Goal: Information Seeking & Learning: Learn about a topic

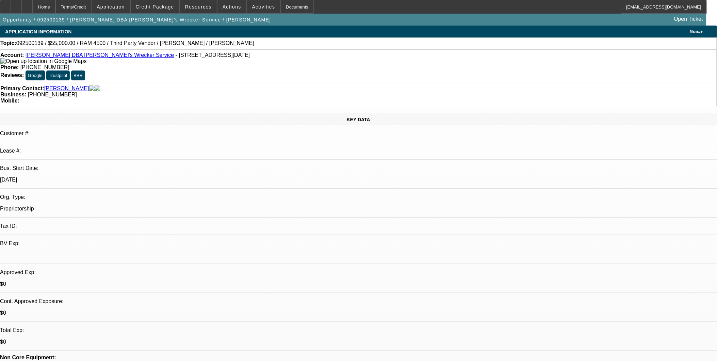
select select "0"
select select "2"
select select "0.1"
select select "1"
select select "2"
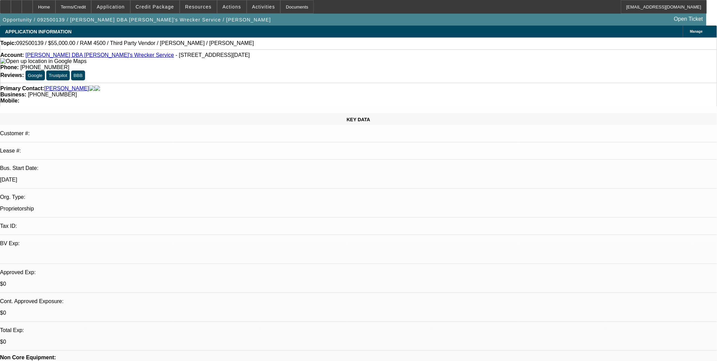
select select "4"
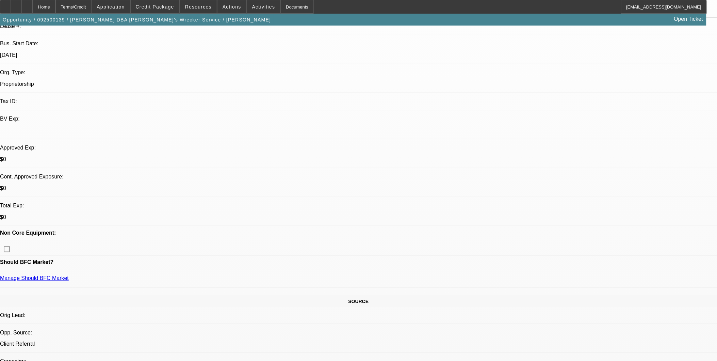
scroll to position [113, 0]
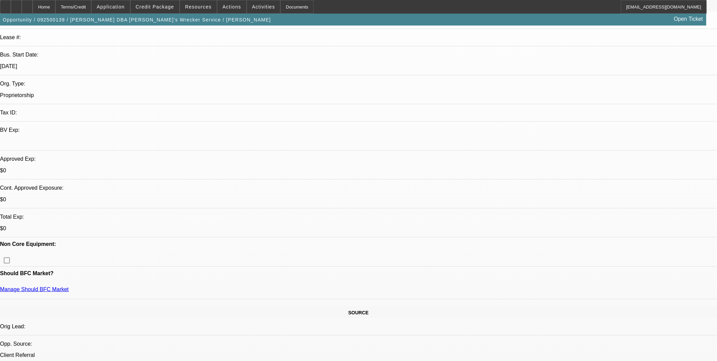
drag, startPoint x: 182, startPoint y: 230, endPoint x: 29, endPoint y: 230, distance: 153.4
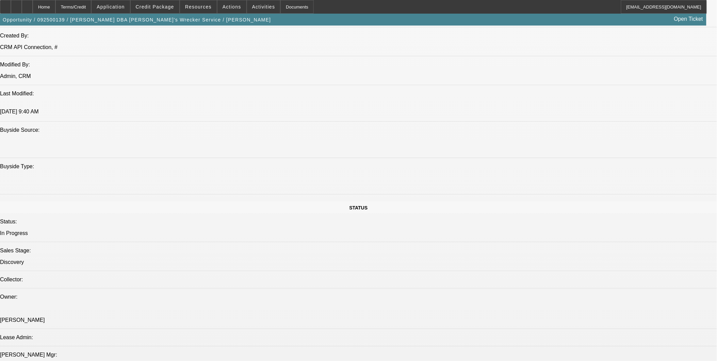
scroll to position [604, 0]
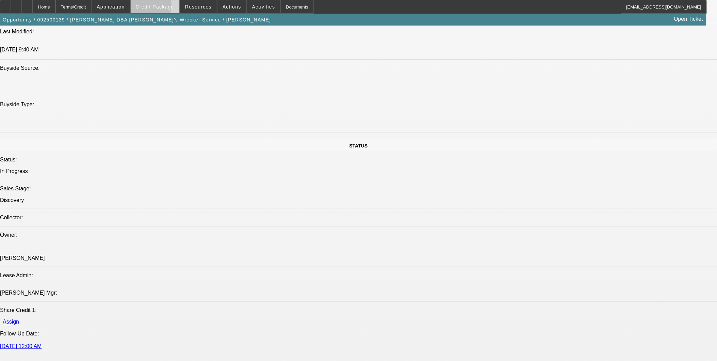
click at [155, 7] on span "Credit Package" at bounding box center [155, 6] width 38 height 5
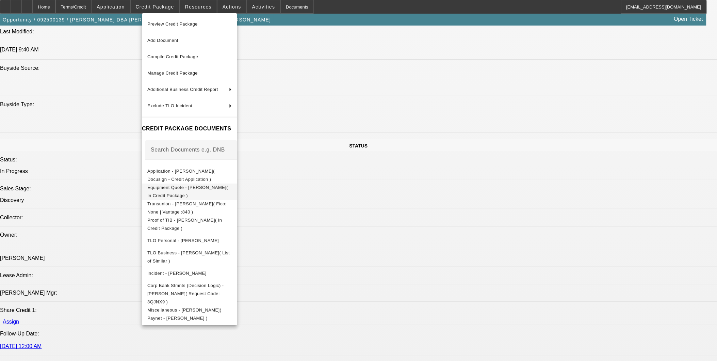
click at [237, 195] on button "Equipment Quote - Andrew Mokoro( In Credit Package )" at bounding box center [189, 191] width 95 height 16
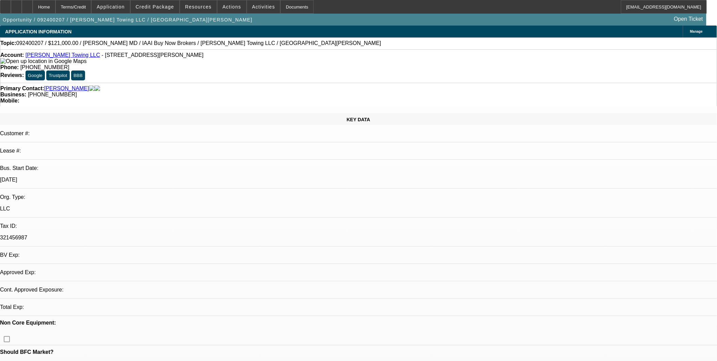
select select "0"
select select "1"
select select "2"
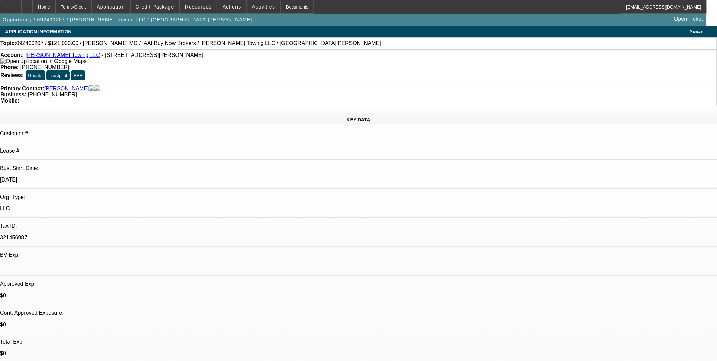
select select "6"
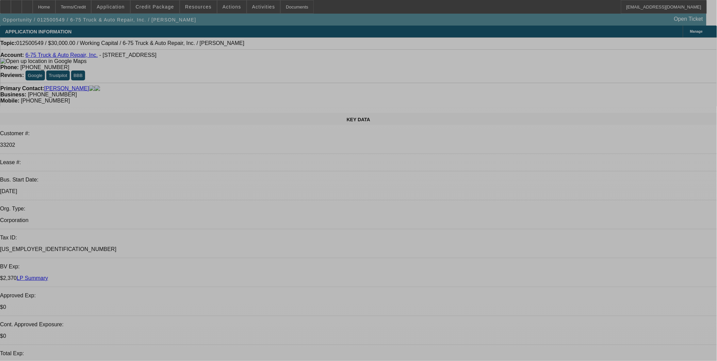
select select "0"
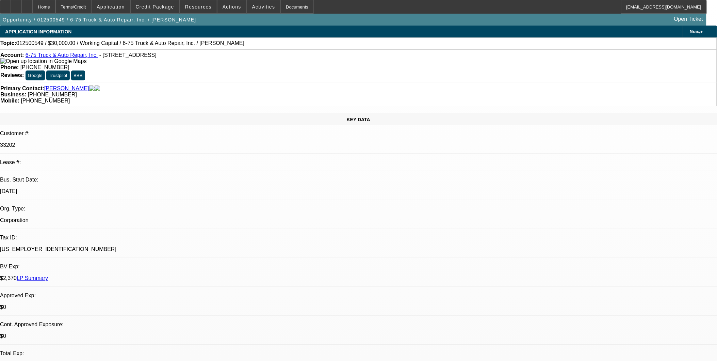
select select "0"
select select "1"
select select "2"
select select "6"
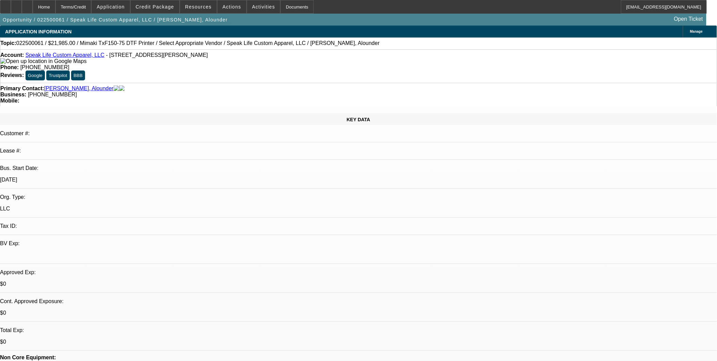
select select "0"
select select "2"
select select "0.1"
select select "1"
select select "2"
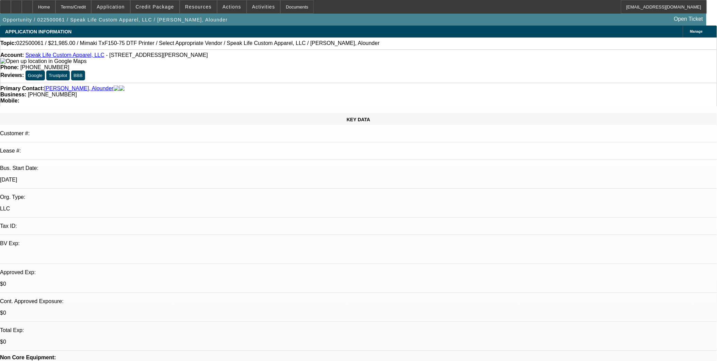
select select "4"
drag, startPoint x: 386, startPoint y: 193, endPoint x: 386, endPoint y: 198, distance: 5.1
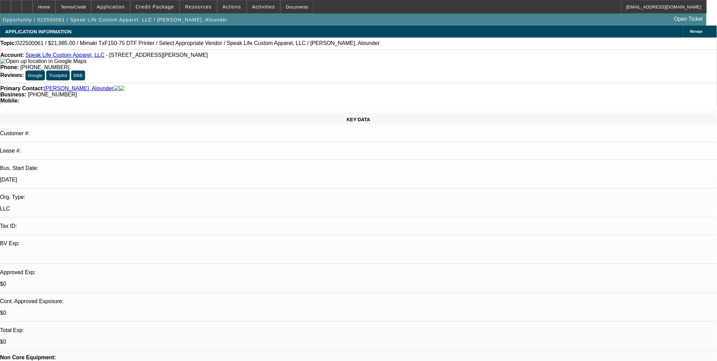
click at [58, 56] on link "Speak Life Custom Apparel, LLC" at bounding box center [65, 55] width 79 height 6
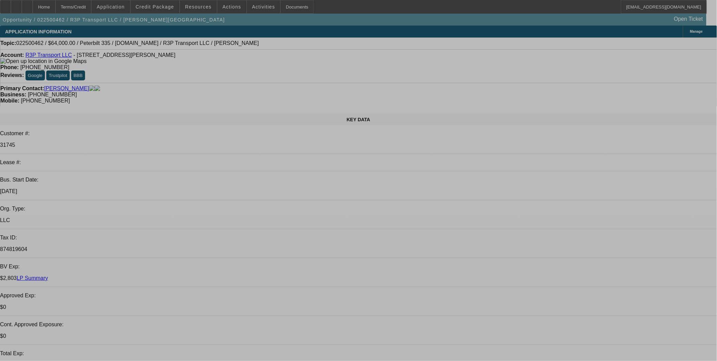
select select "0"
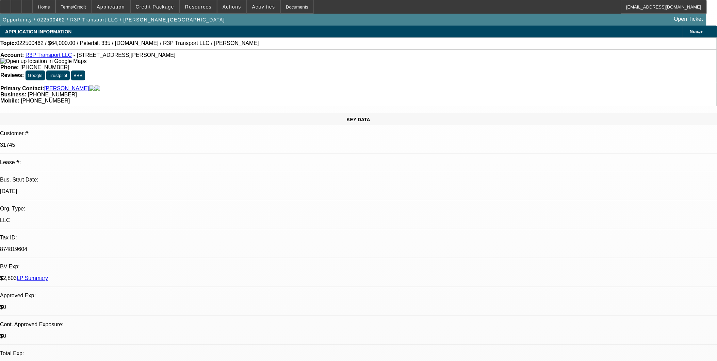
select select "0.1"
select select "0"
select select "0.1"
select select "0"
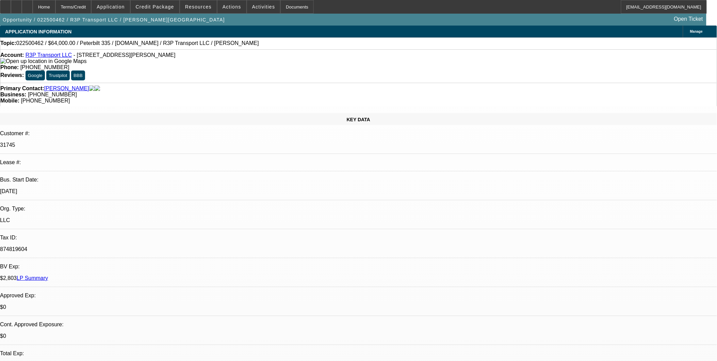
select select "0"
select select "0.1"
select select "0"
select select "0.1"
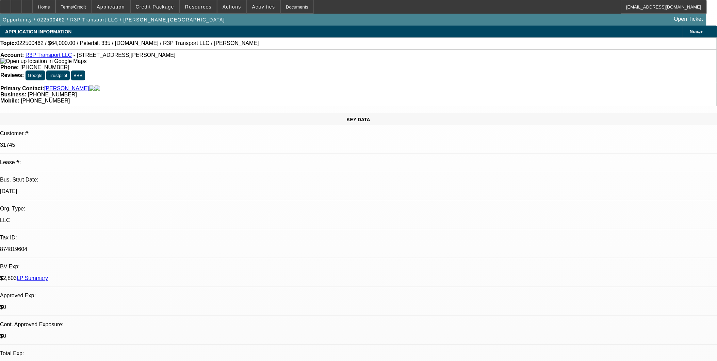
select select "1"
select select "3"
select select "4"
select select "1"
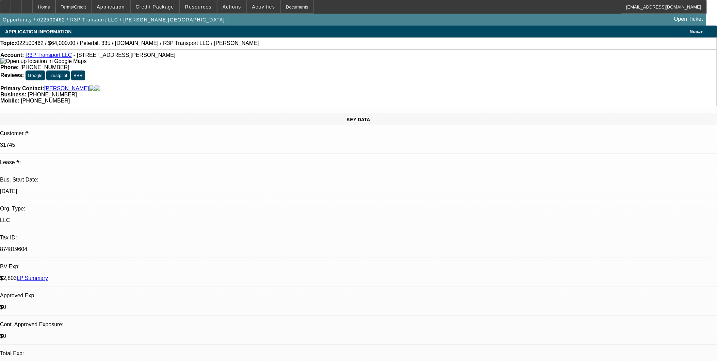
select select "4"
select select "1"
select select "4"
select select "1"
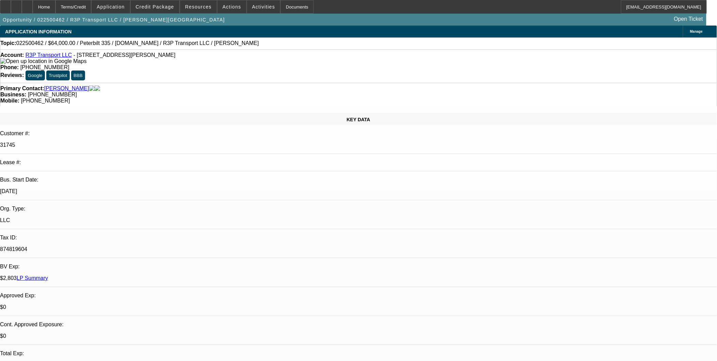
select select "1"
select select "4"
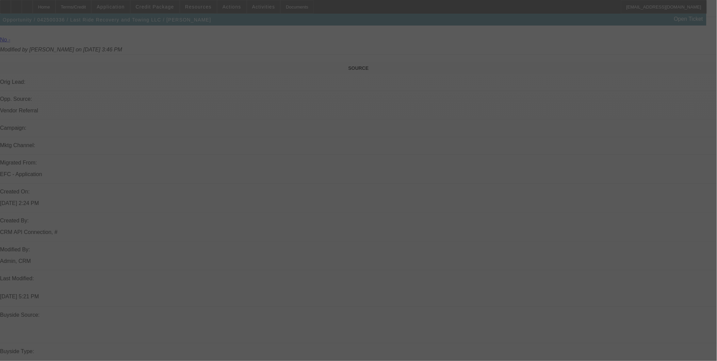
scroll to position [378, 0]
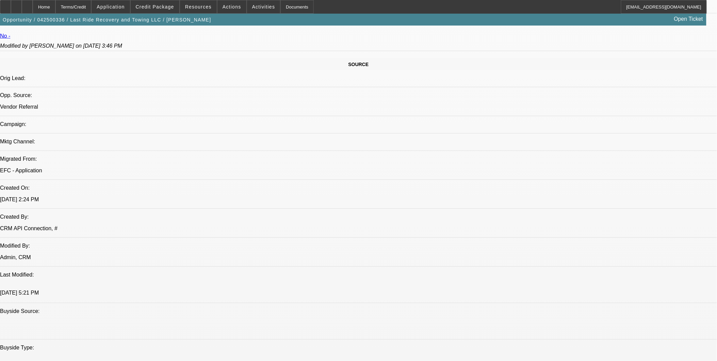
select select "0.15"
select select "0"
select select "0.1"
select select "0.15"
select select "0"
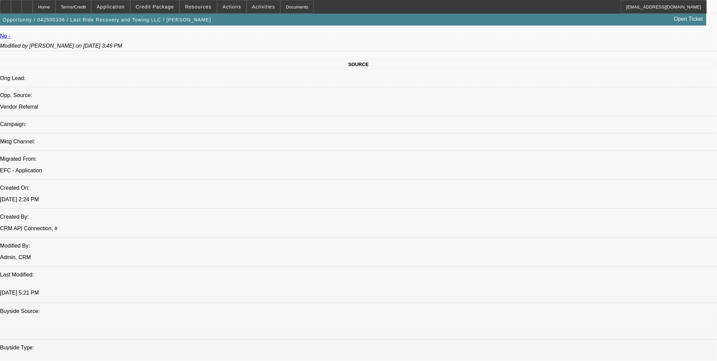
select select "0.1"
select select "0.15"
select select "0"
select select "0.15"
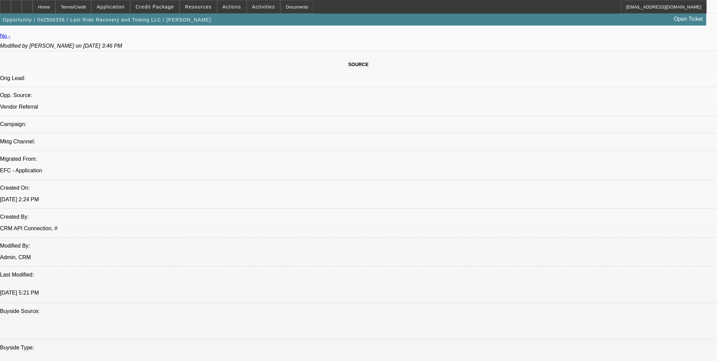
select select "0.1"
select select "1"
select select "3"
select select "4"
select select "1"
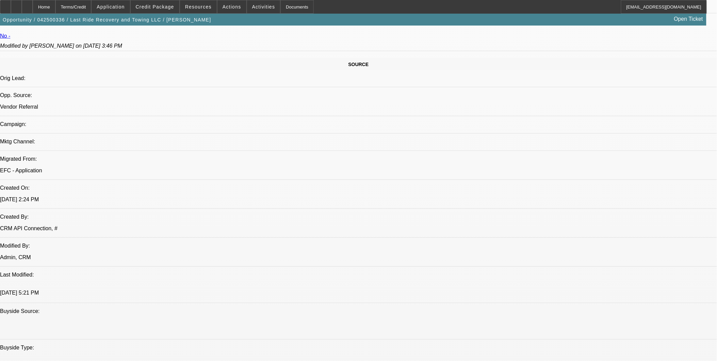
select select "3"
select select "4"
select select "1"
select select "3"
select select "6"
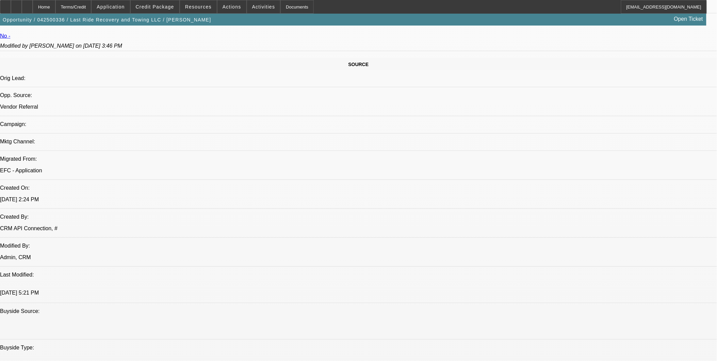
select select "1"
select select "2"
select select "4"
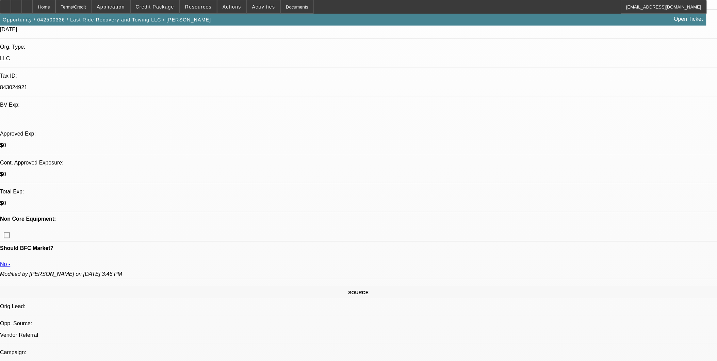
scroll to position [151, 0]
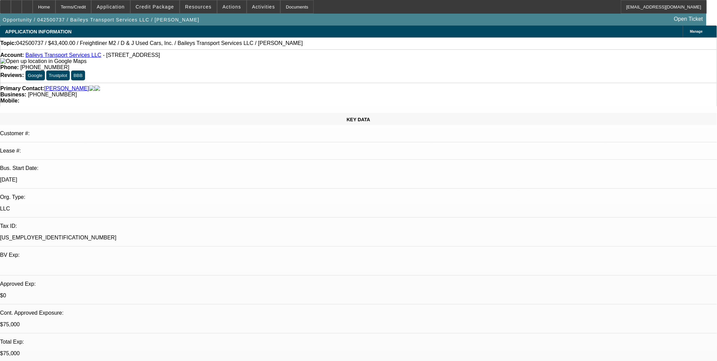
select select "0"
select select "2"
select select "0"
select select "2"
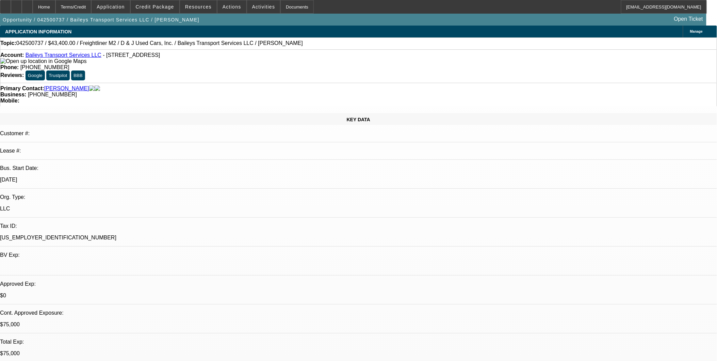
select select "0"
select select "2"
select select "0"
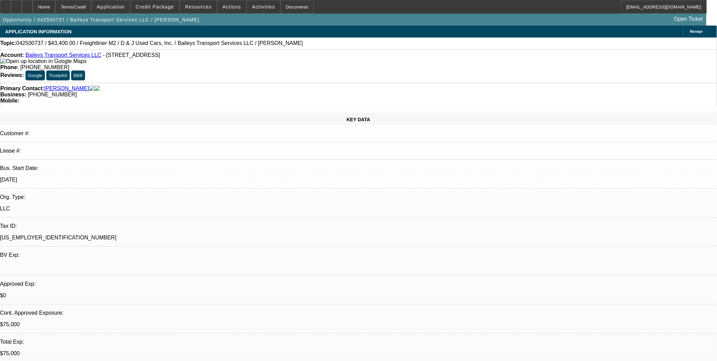
select select "2"
select select "0"
select select "1"
select select "2"
select select "6"
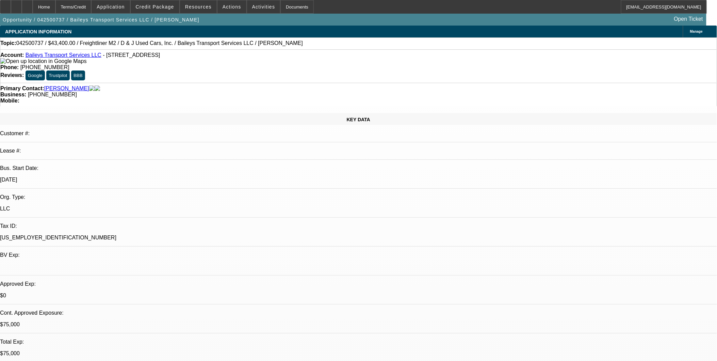
select select "1"
select select "2"
select select "6"
select select "1"
select select "2"
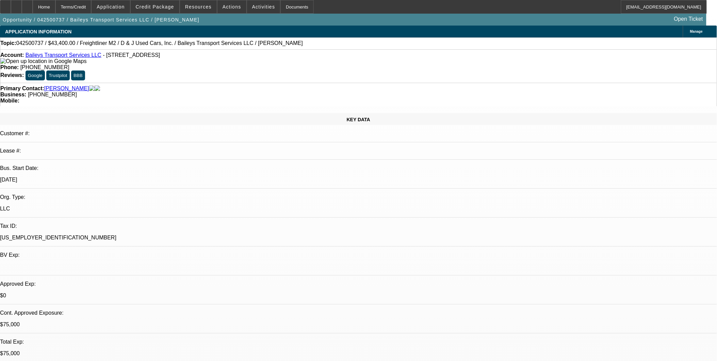
select select "6"
select select "1"
select select "2"
select select "6"
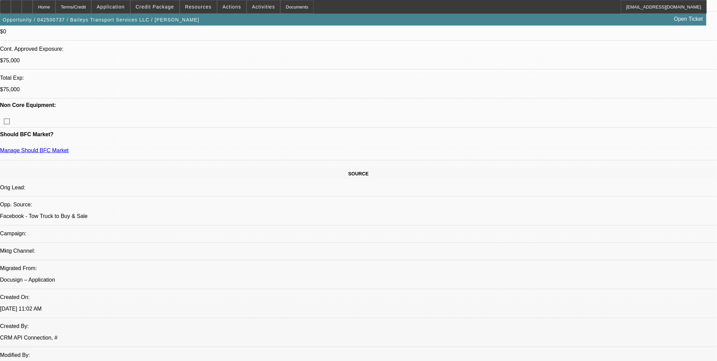
scroll to position [264, 0]
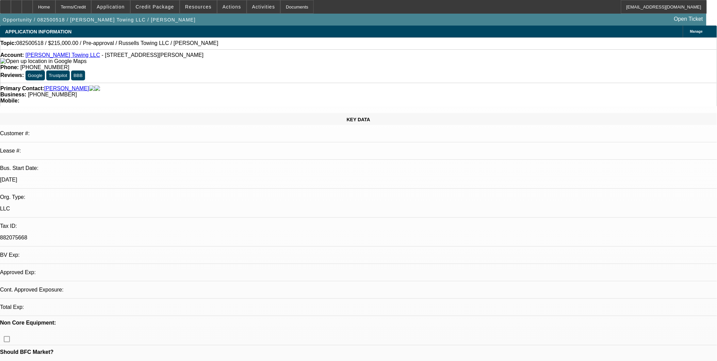
select select "0"
select select "2"
select select "0.1"
select select "1"
select select "2"
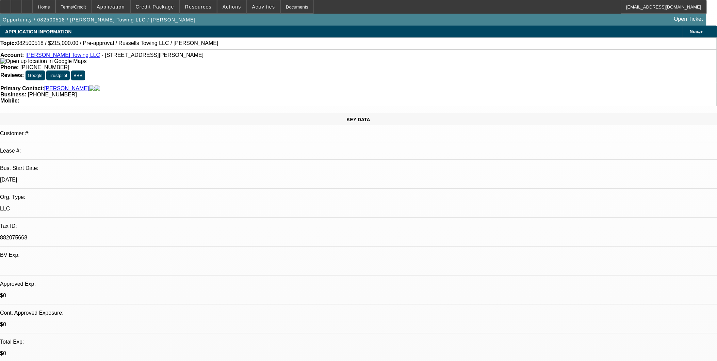
select select "4"
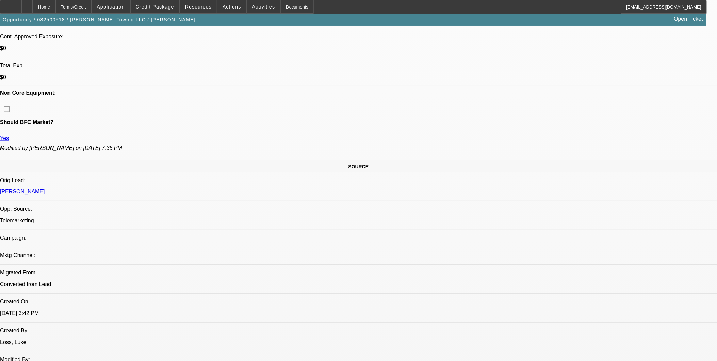
scroll to position [264, 0]
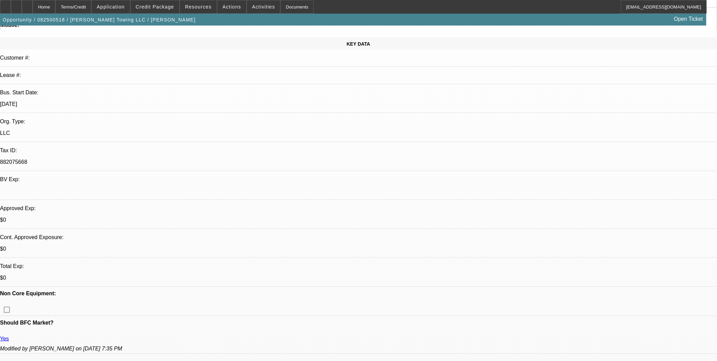
scroll to position [0, 0]
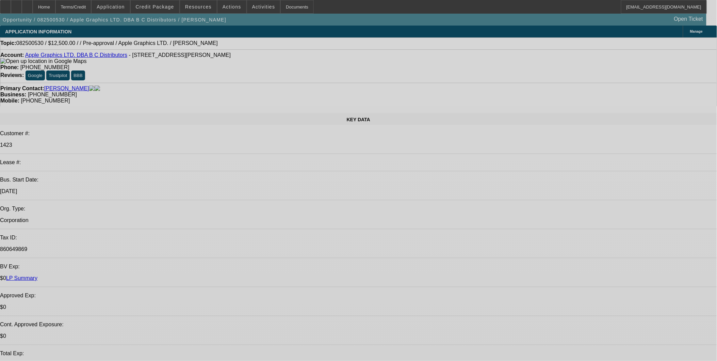
select select "0"
select select "2"
select select "0.1"
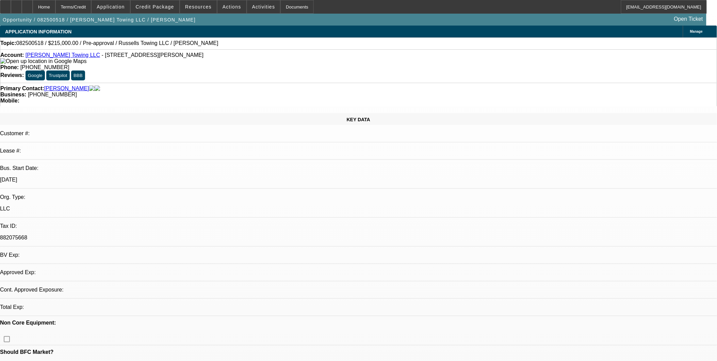
select select "0"
select select "2"
select select "0.1"
select select "4"
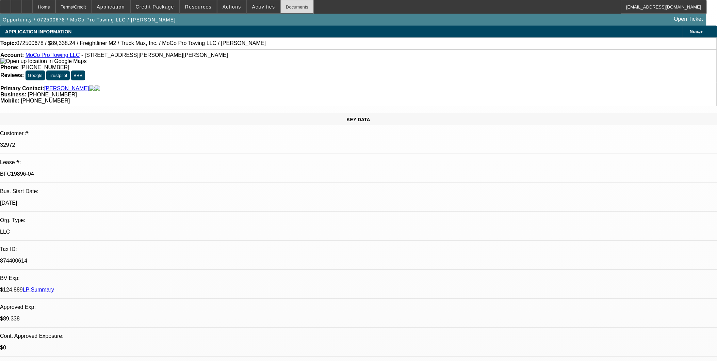
select select "0"
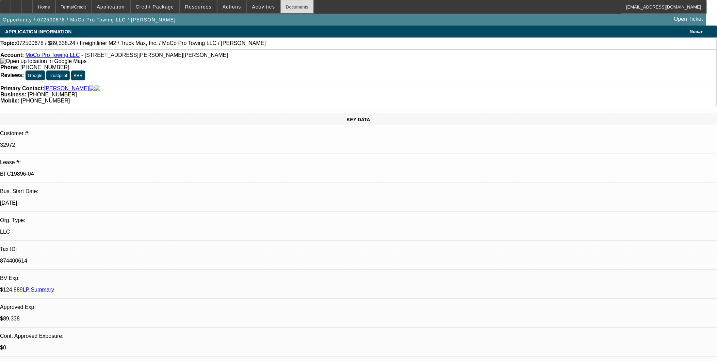
select select "0"
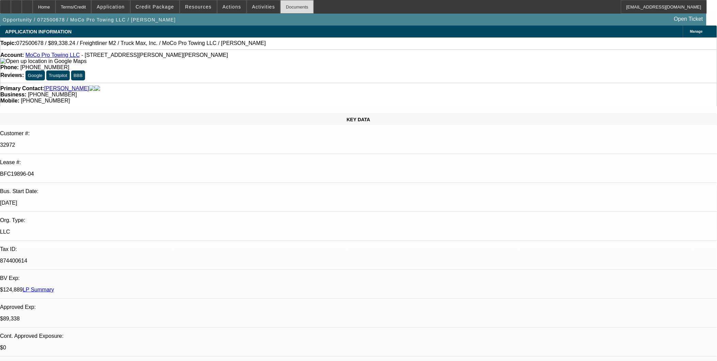
select select "0"
select select "1"
select select "6"
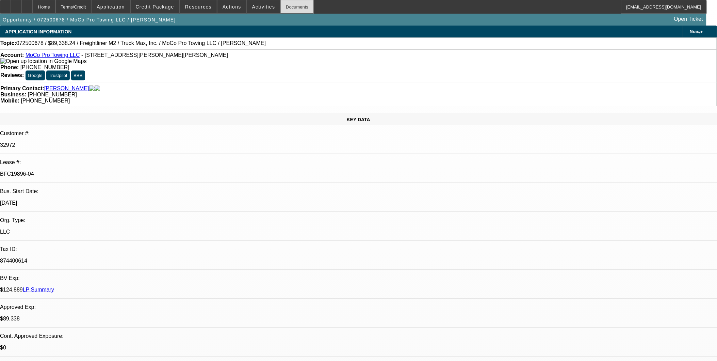
select select "1"
select select "6"
select select "1"
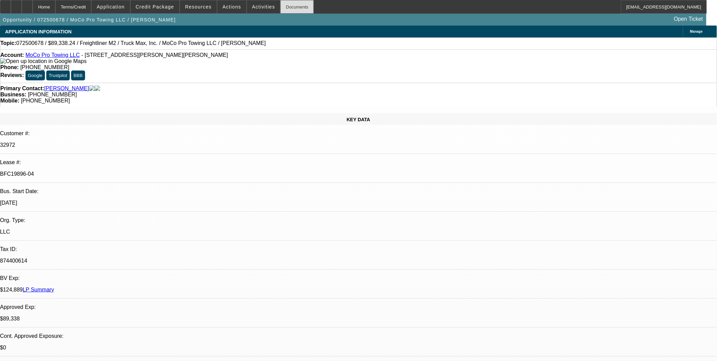
select select "6"
select select "1"
select select "6"
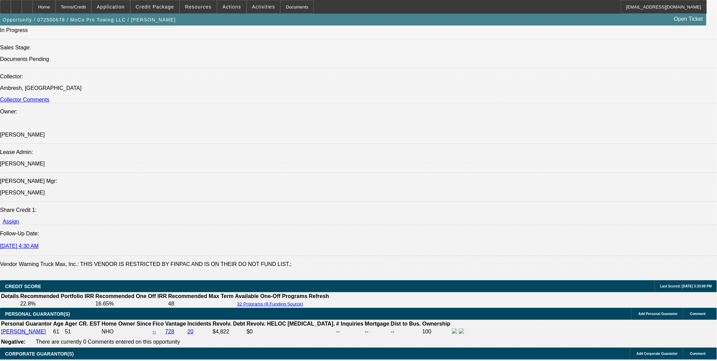
scroll to position [718, 0]
